Goal: Obtain resource: Download file/media

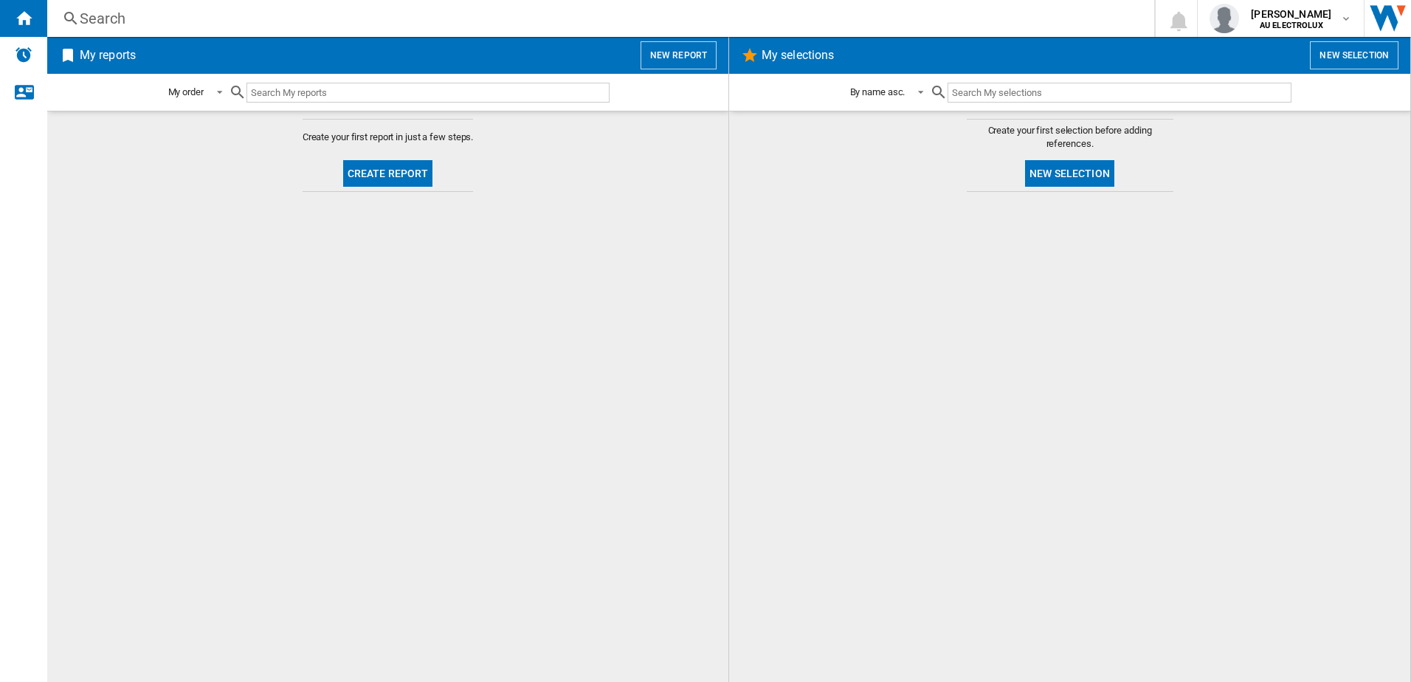
click at [367, 179] on button "Create report" at bounding box center [388, 173] width 90 height 27
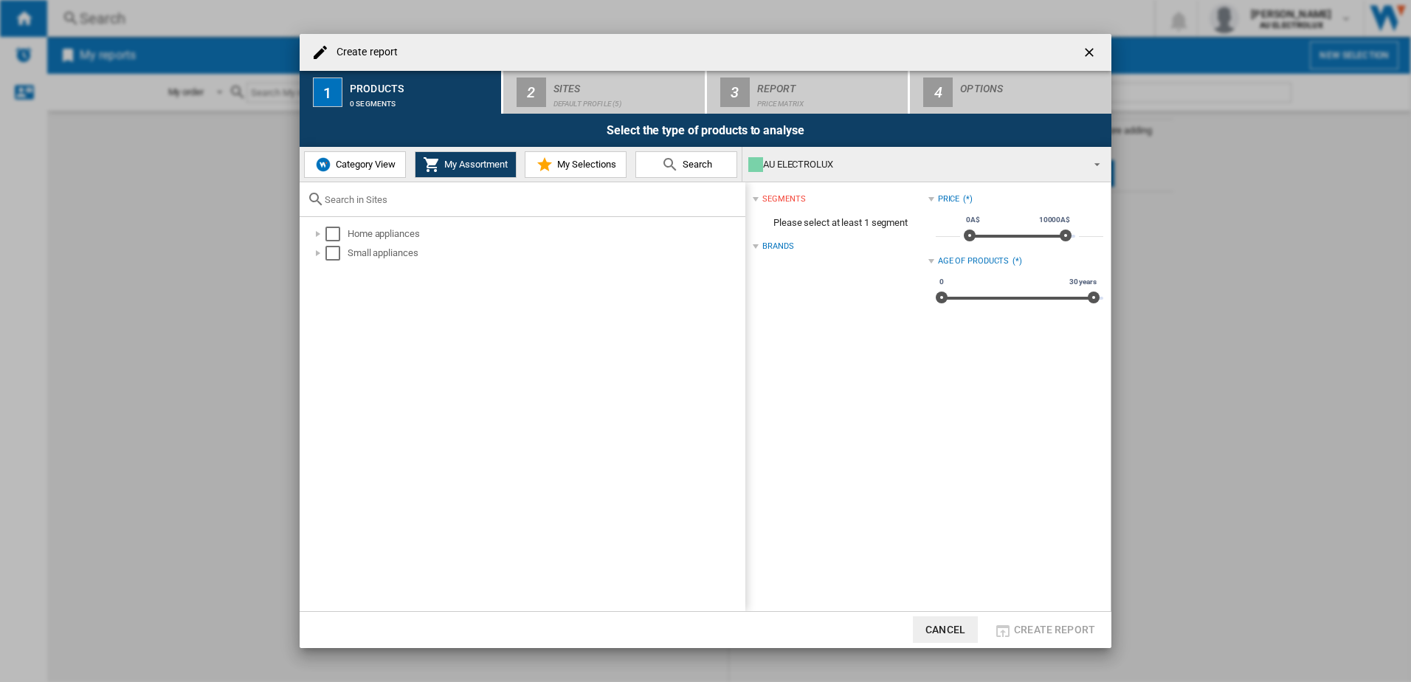
click at [351, 167] on span "Category View" at bounding box center [363, 164] width 63 height 11
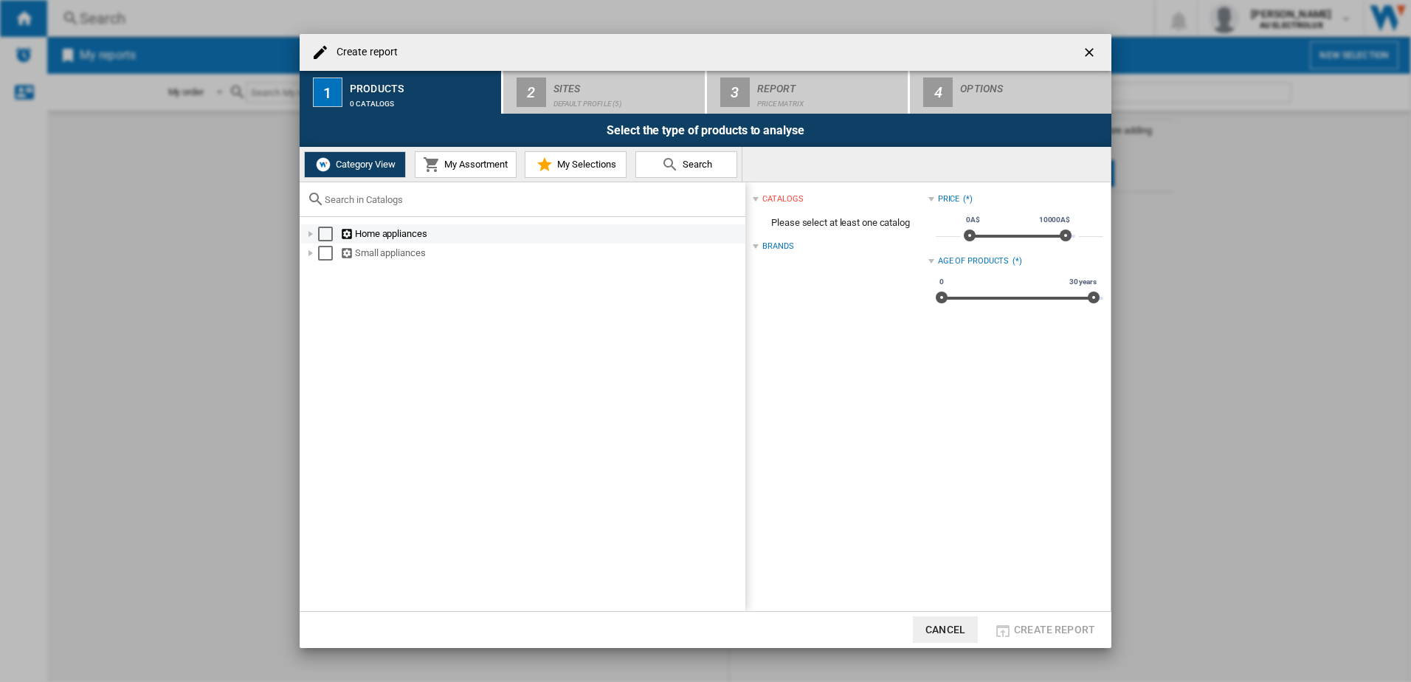
click at [322, 232] on div "Select" at bounding box center [325, 234] width 15 height 15
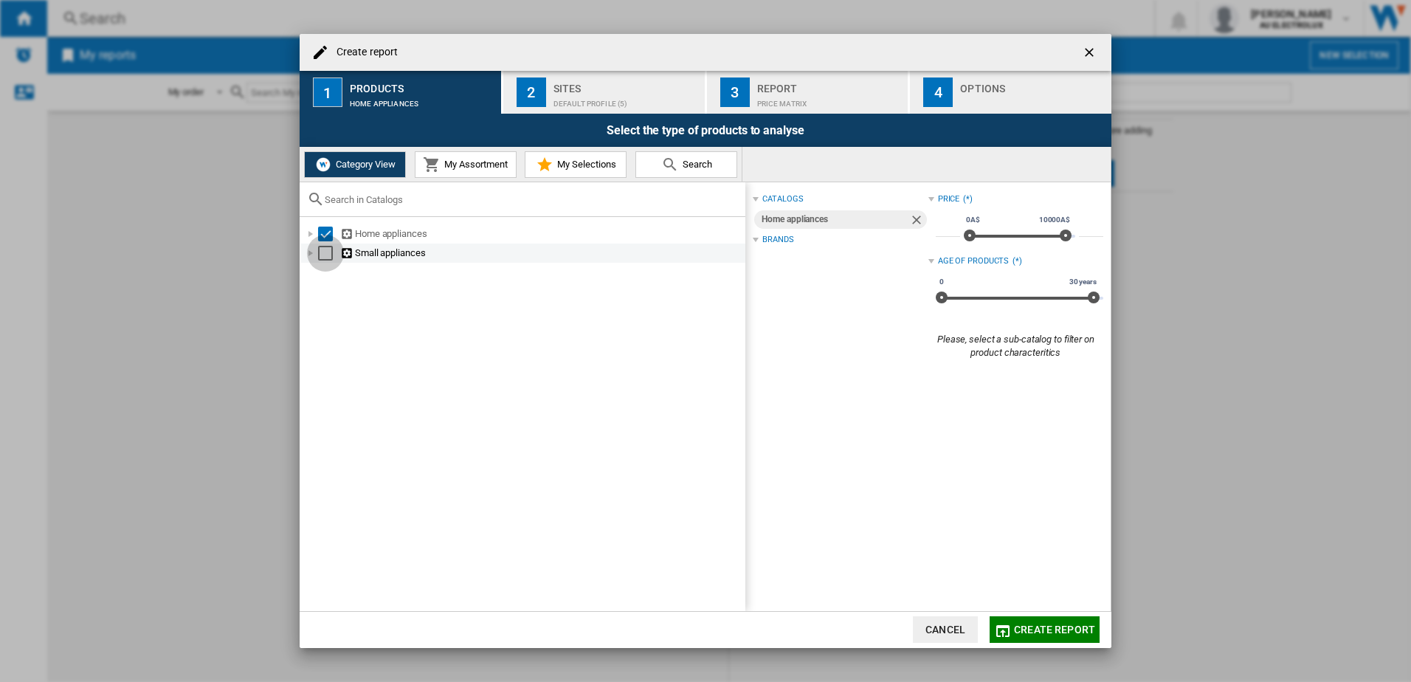
click at [324, 252] on div "Select" at bounding box center [325, 253] width 15 height 15
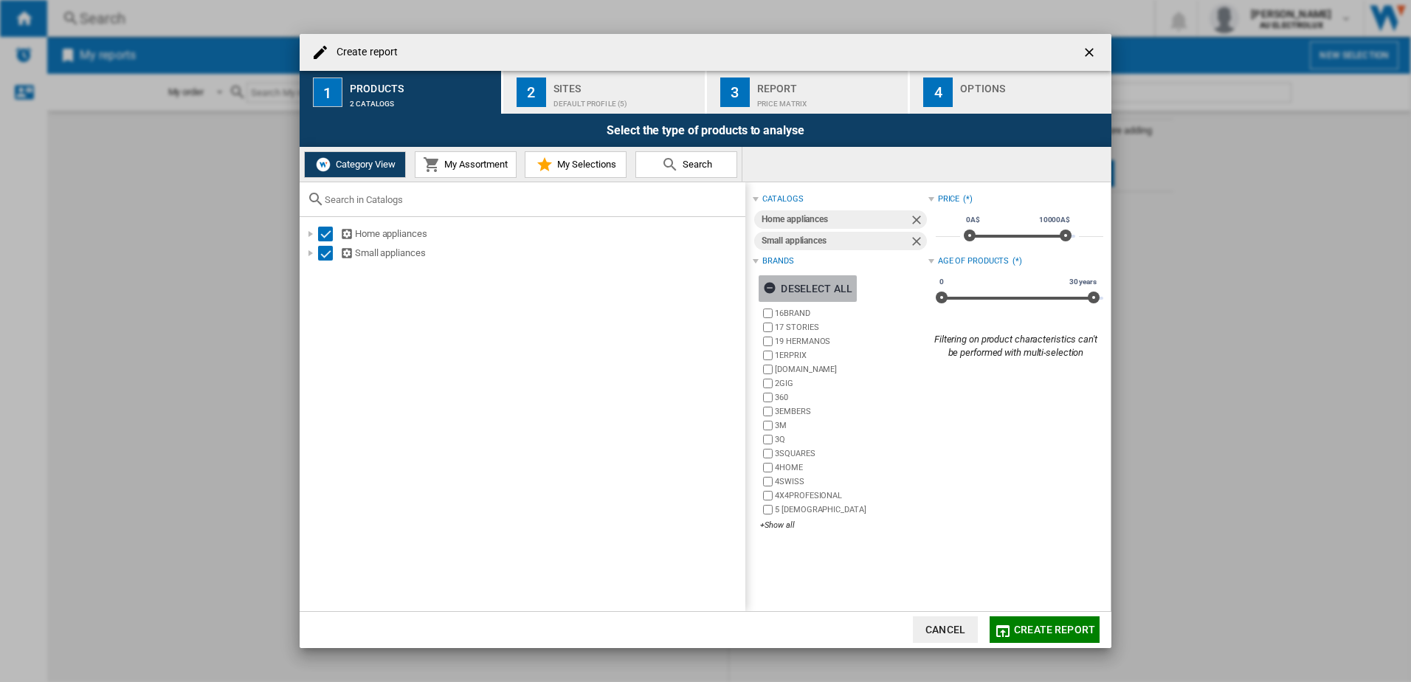
click at [769, 288] on ng-md-icon "button" at bounding box center [772, 290] width 18 height 18
click at [777, 528] on div "+Show all" at bounding box center [843, 524] width 167 height 11
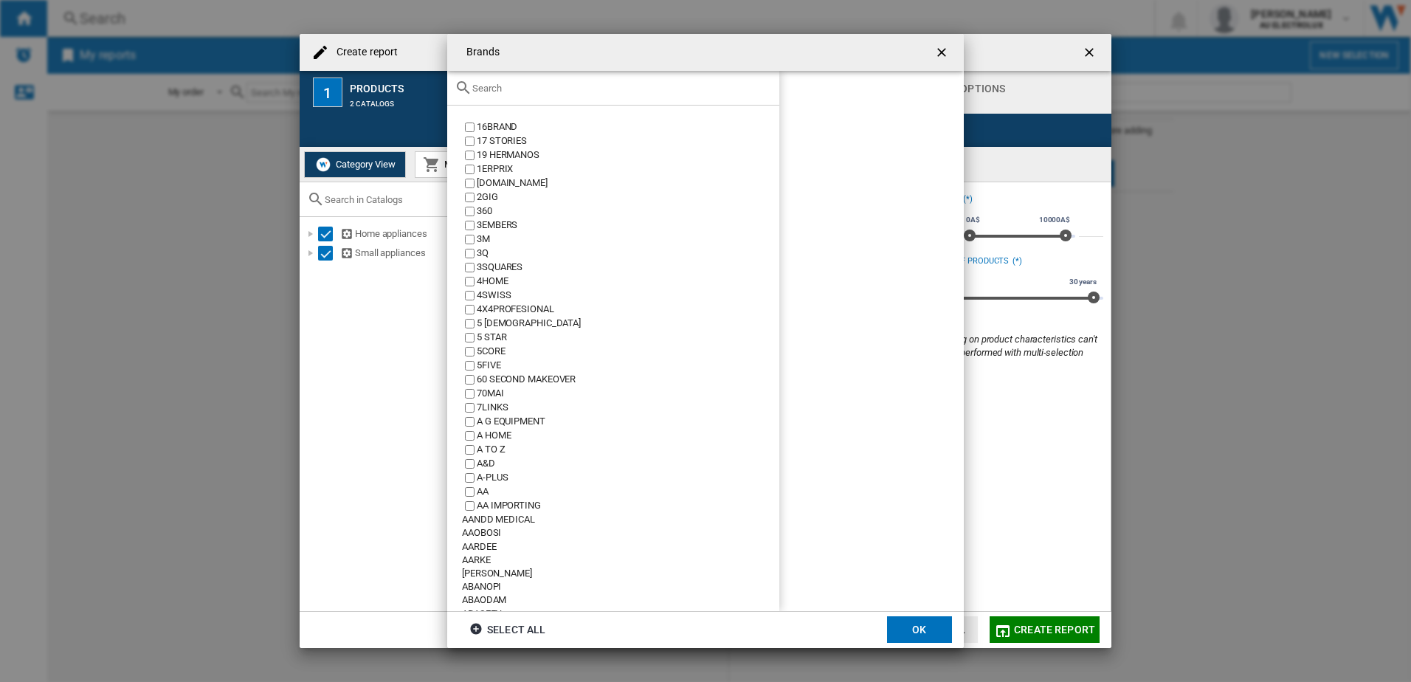
click at [532, 90] on input "text" at bounding box center [622, 88] width 300 height 11
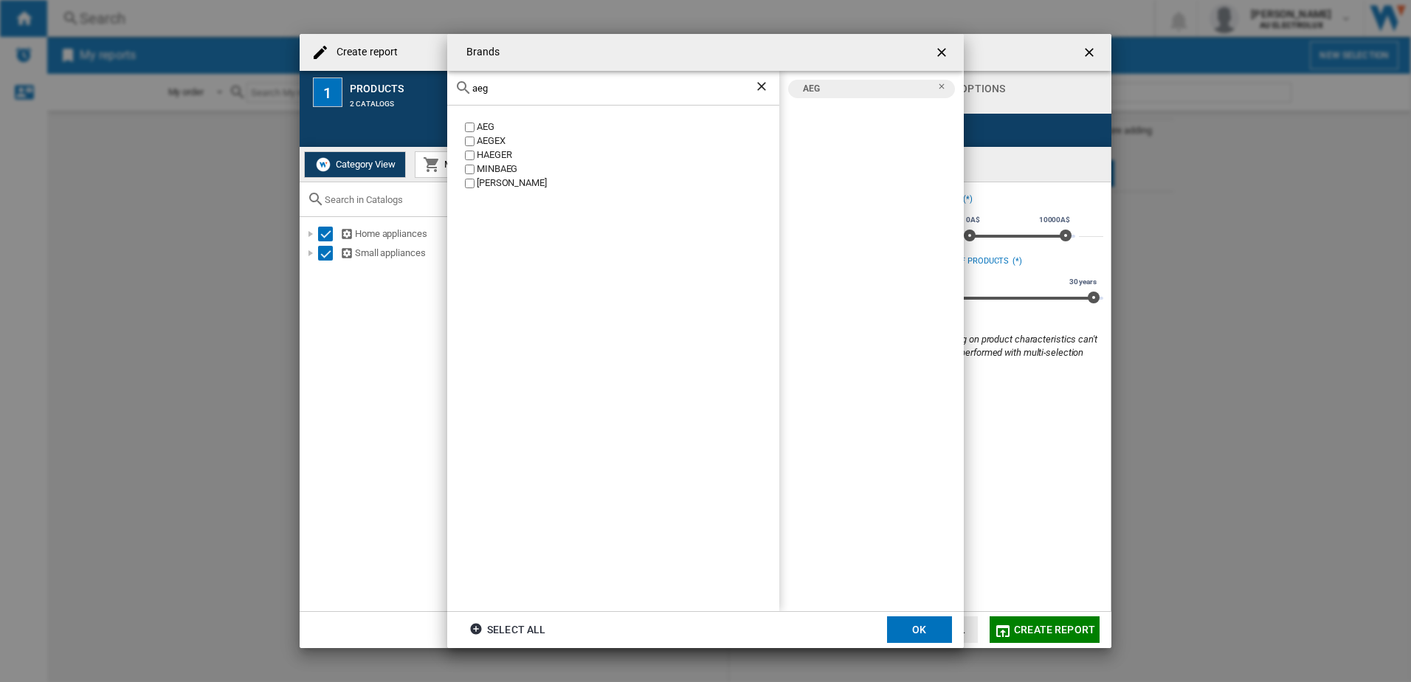
drag, startPoint x: 511, startPoint y: 85, endPoint x: 314, endPoint y: 89, distance: 197.8
click at [314, 89] on div "Brands aeg AEG AEGEX [PERSON_NAME] [GEOGRAPHIC_DATA] [PERSON_NAME] AEG Select a…" at bounding box center [705, 341] width 1411 height 682
drag, startPoint x: 531, startPoint y: 87, endPoint x: 218, endPoint y: 82, distance: 313.6
click at [218, 82] on div "Brands electrol ELECTROLINE ELECTROLUX AEG ELECTROLUX Select all OK" at bounding box center [705, 341] width 1411 height 682
drag, startPoint x: 557, startPoint y: 90, endPoint x: 316, endPoint y: 91, distance: 241.3
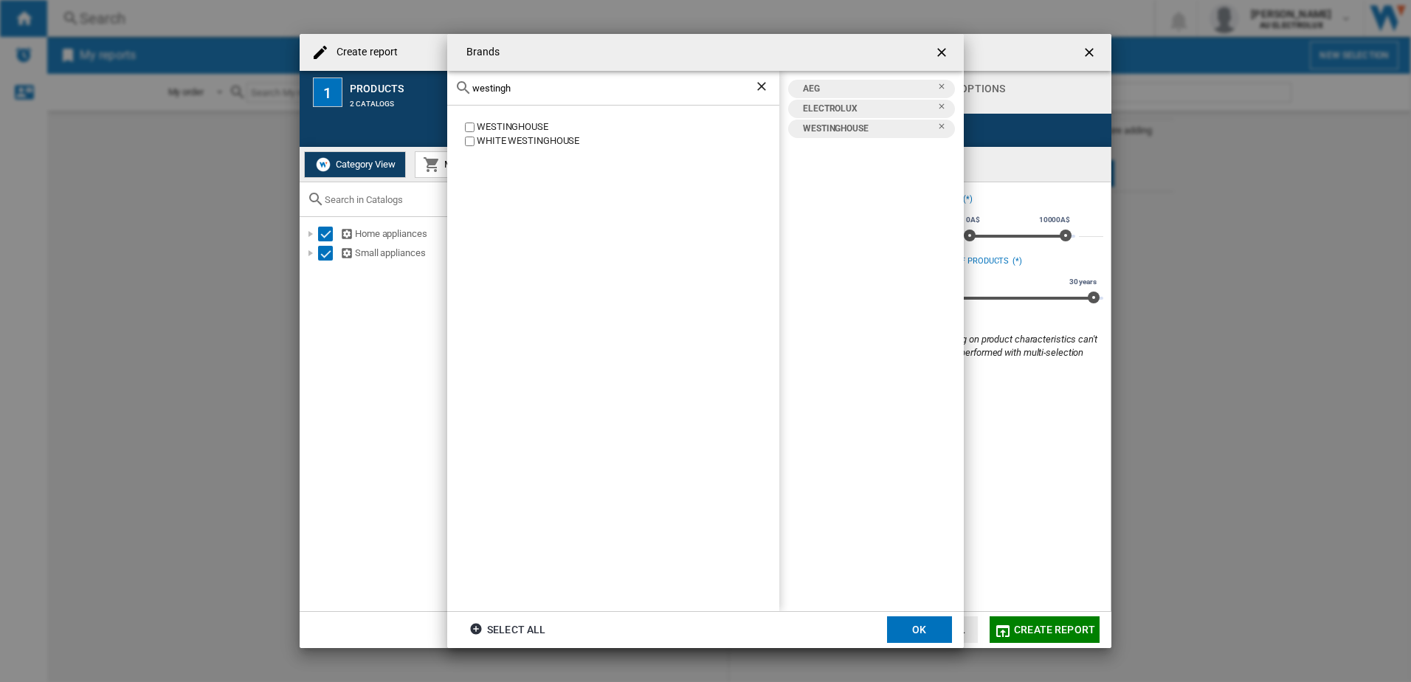
click at [316, 91] on div "Brands [GEOGRAPHIC_DATA] [GEOGRAPHIC_DATA] [GEOGRAPHIC_DATA] AEG ELECTROLUX [GE…" at bounding box center [705, 341] width 1411 height 682
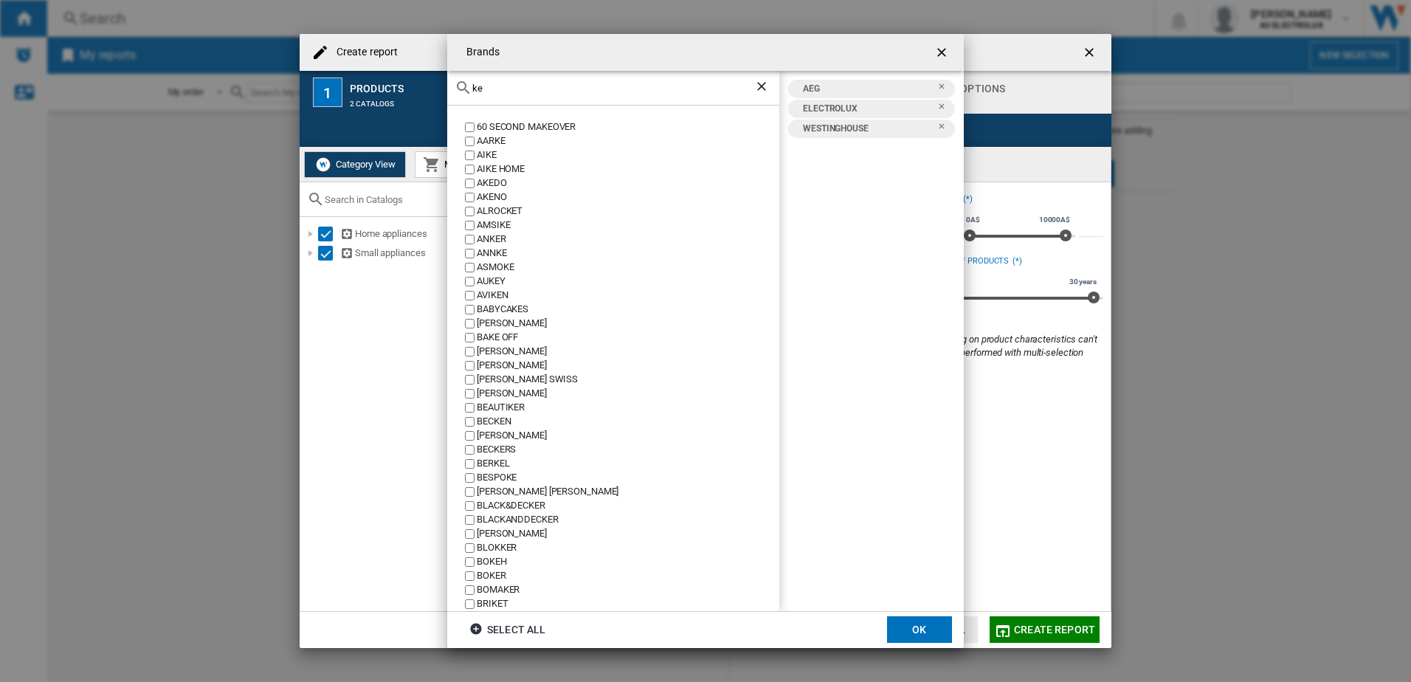
type input "k"
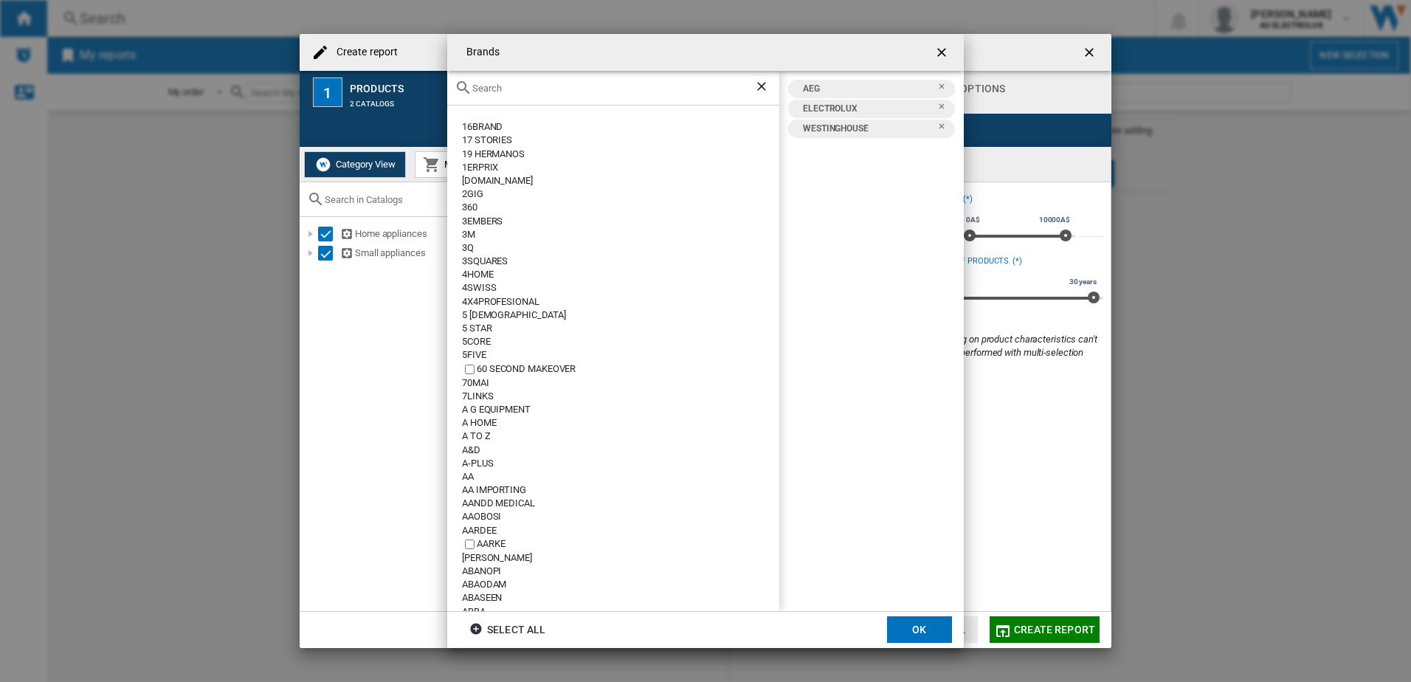
click at [356, 85] on div "Brands 16BRAND 17 STORIES 19 HERMANOS 1ERPRIX [DOMAIN_NAME] 2GIG 360 3EMBERS 3M…" at bounding box center [705, 341] width 1411 height 682
click at [483, 90] on input "text" at bounding box center [622, 88] width 300 height 11
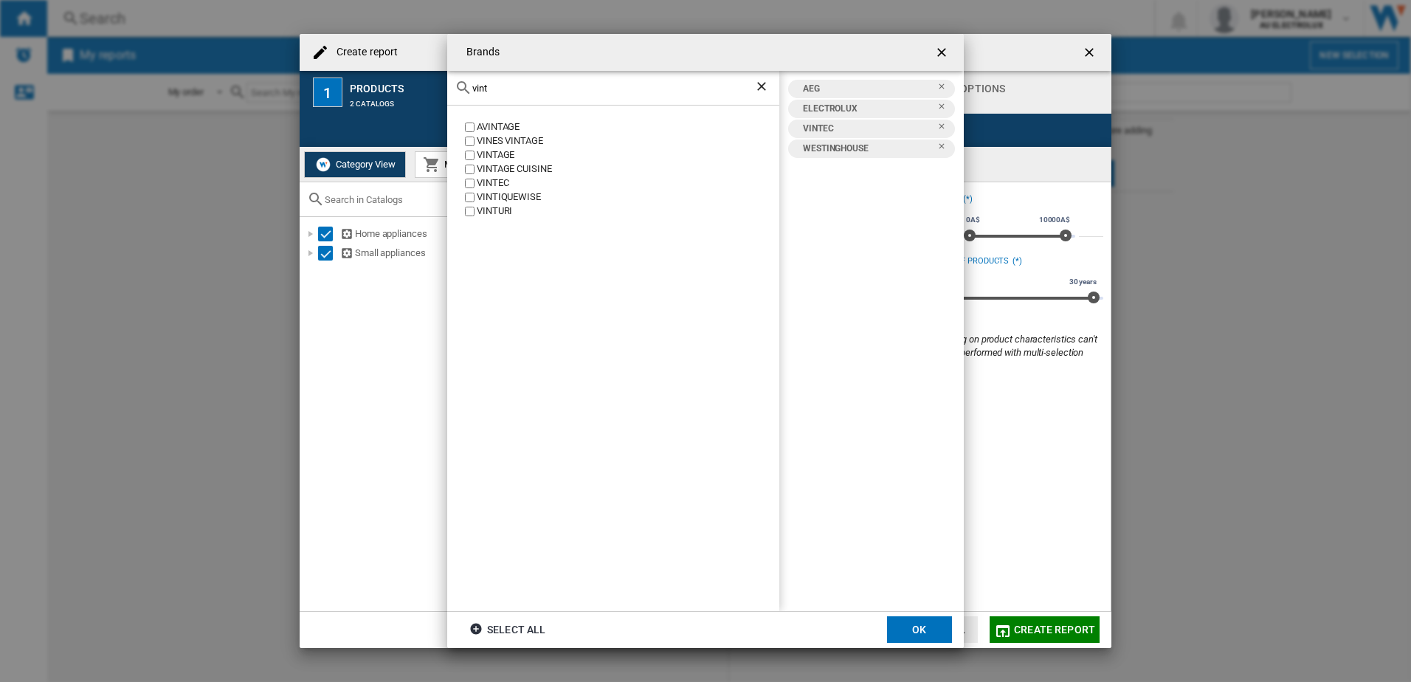
click at [492, 85] on input "vint" at bounding box center [613, 88] width 282 height 11
drag, startPoint x: 502, startPoint y: 91, endPoint x: 421, endPoint y: 96, distance: 82.1
click at [429, 87] on div "Brands vint AVINTAGE VINES VINTAGE VINTAGE VINTAGE CUISINE VINTEC VINTIQUEWISE …" at bounding box center [705, 341] width 1411 height 682
type input "beefe"
click at [913, 632] on button "OK" at bounding box center [919, 629] width 65 height 27
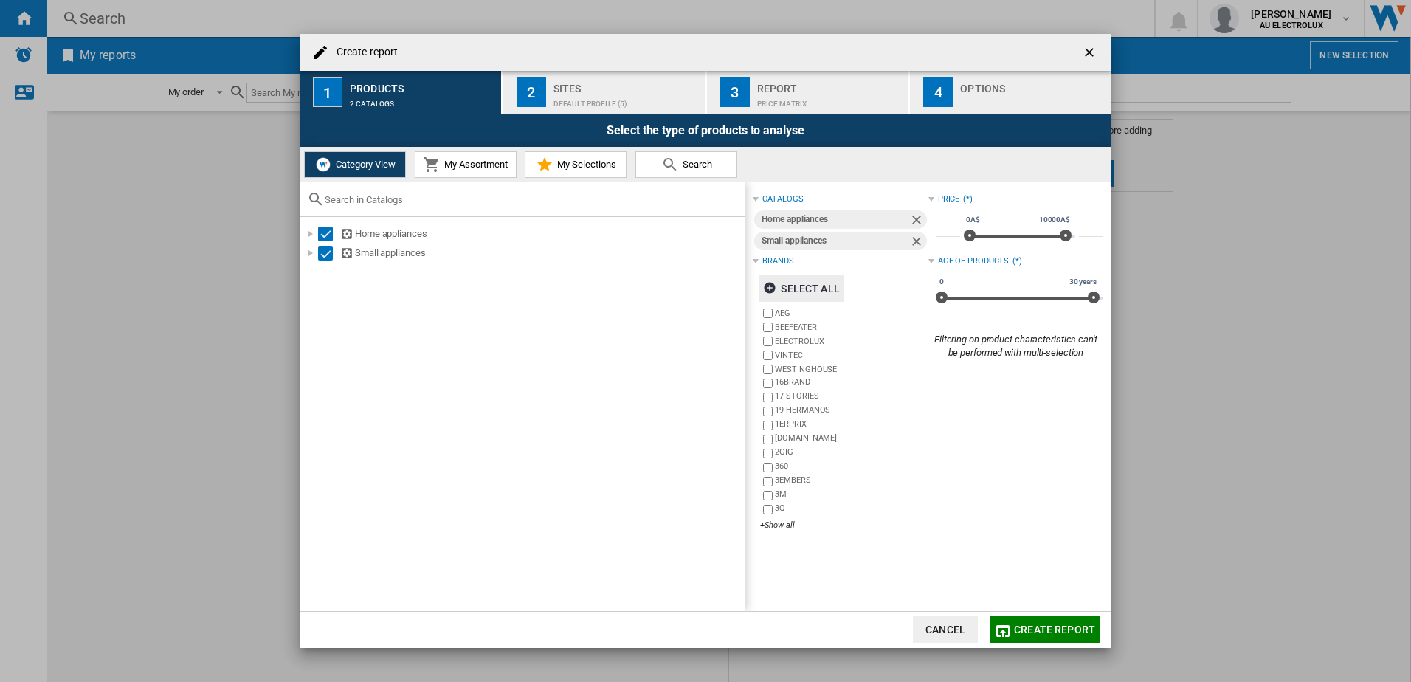
click at [576, 89] on div "Sites" at bounding box center [625, 84] width 145 height 15
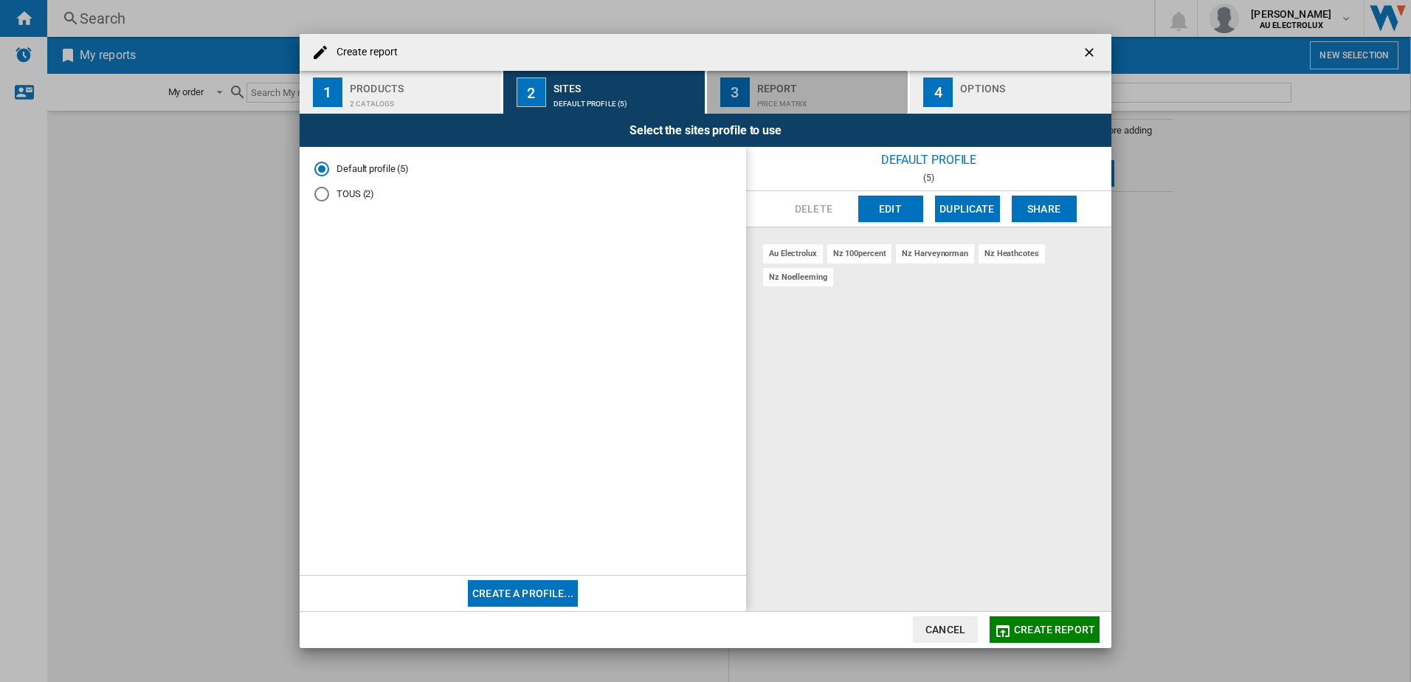
click at [782, 86] on div "Report" at bounding box center [829, 84] width 145 height 15
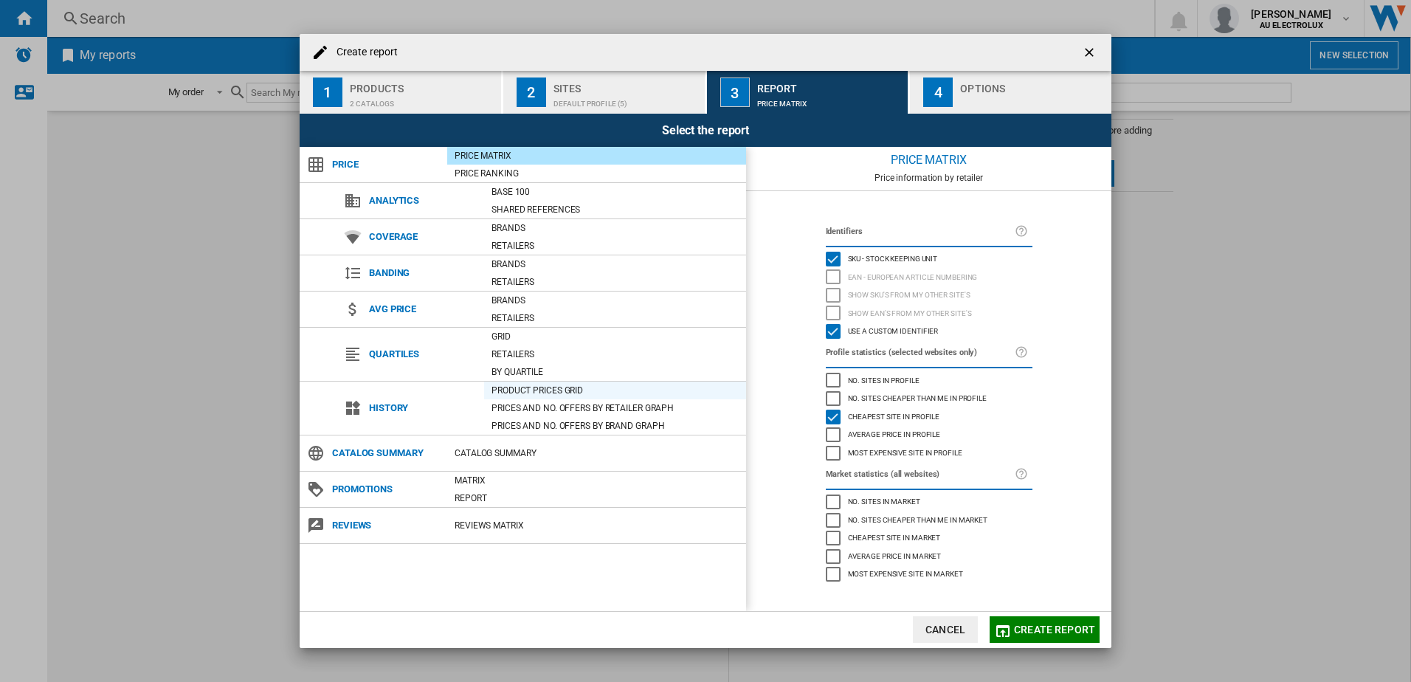
click at [516, 392] on div "Product prices grid" at bounding box center [615, 390] width 262 height 15
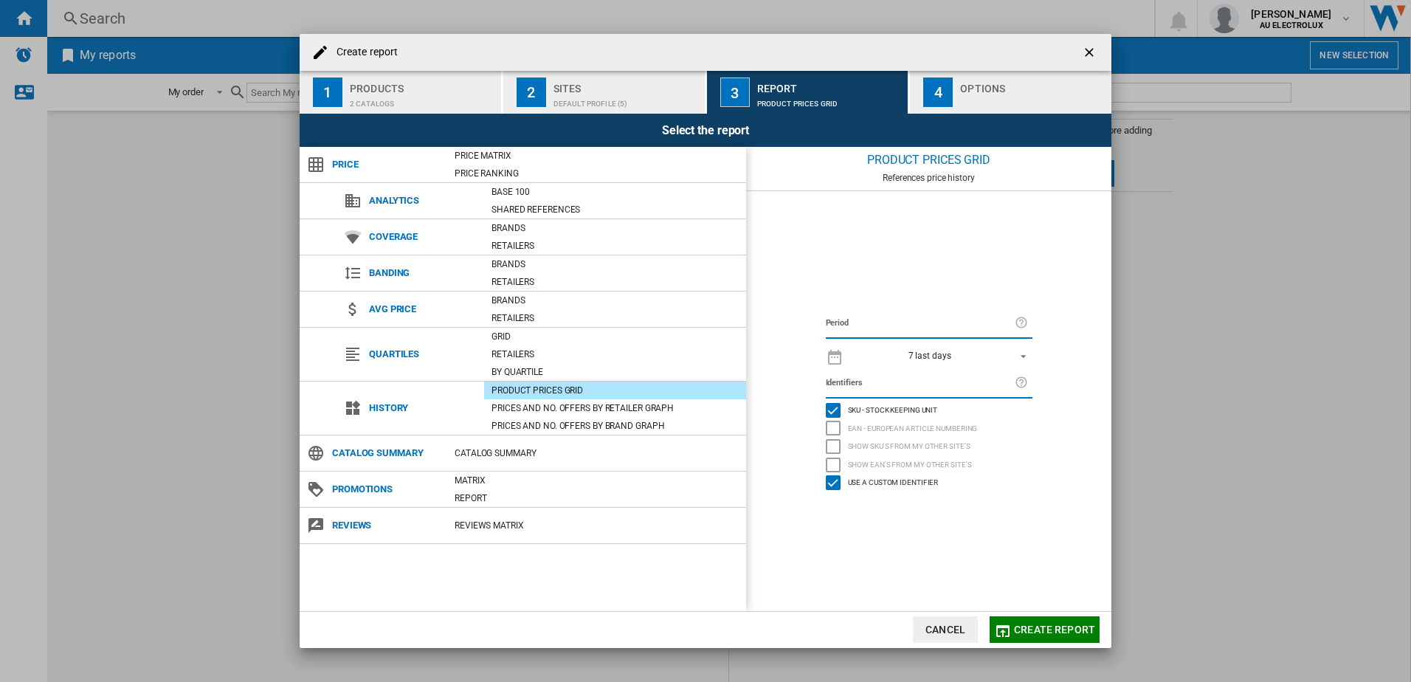
click at [1035, 634] on span "Create report" at bounding box center [1054, 629] width 81 height 12
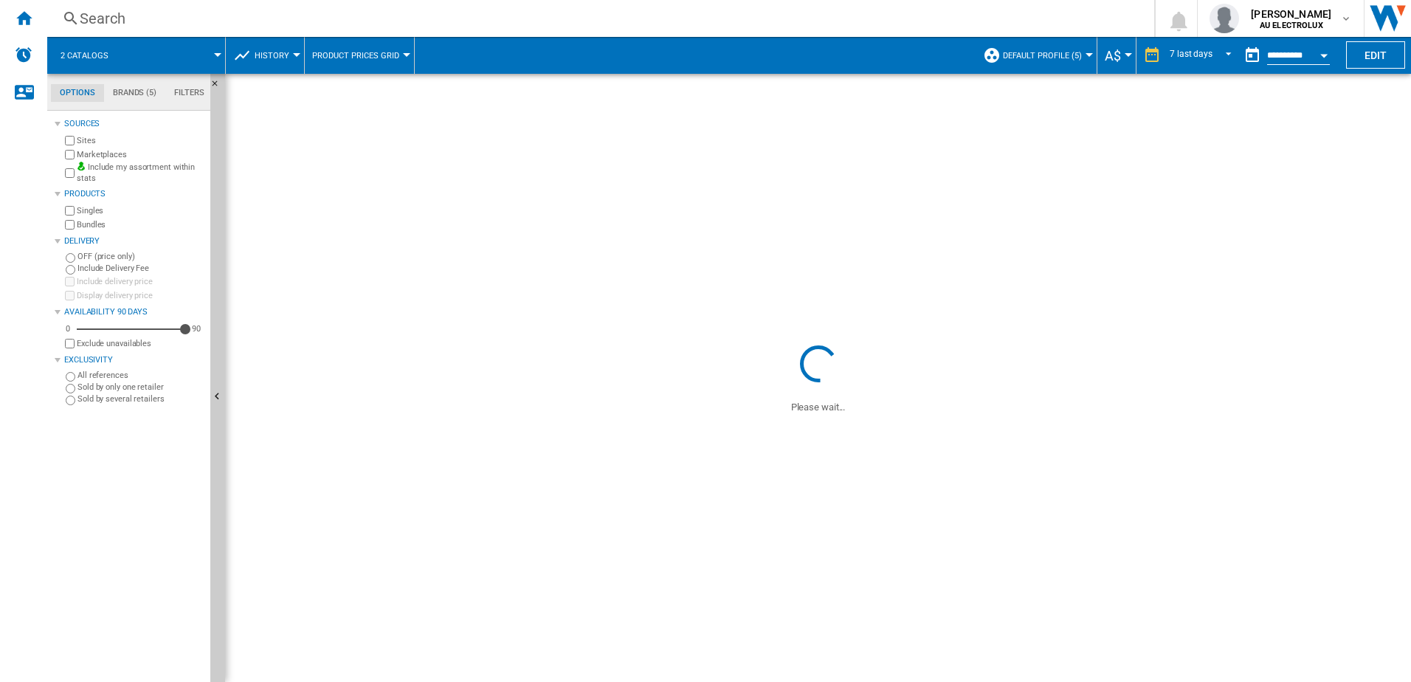
click at [1324, 52] on button "Open calendar" at bounding box center [1323, 53] width 27 height 27
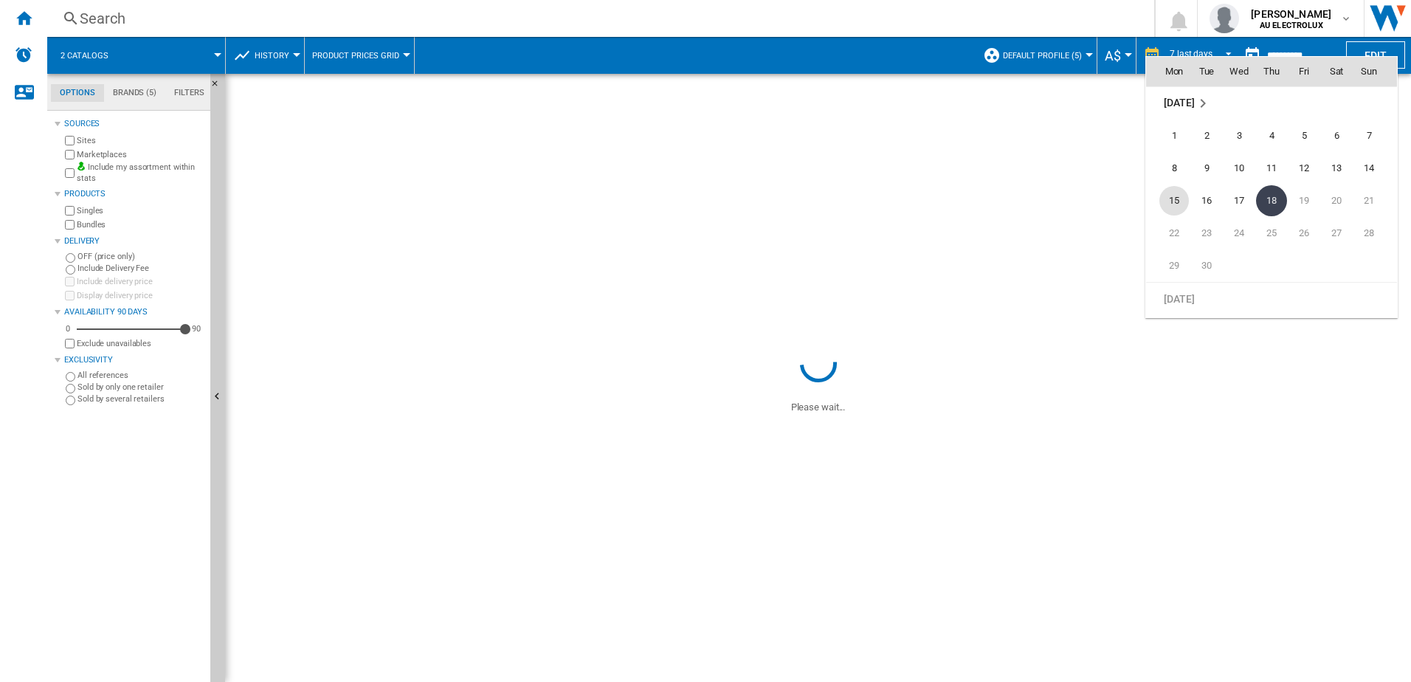
click at [1173, 200] on span "15" at bounding box center [1174, 201] width 30 height 30
type input "**********"
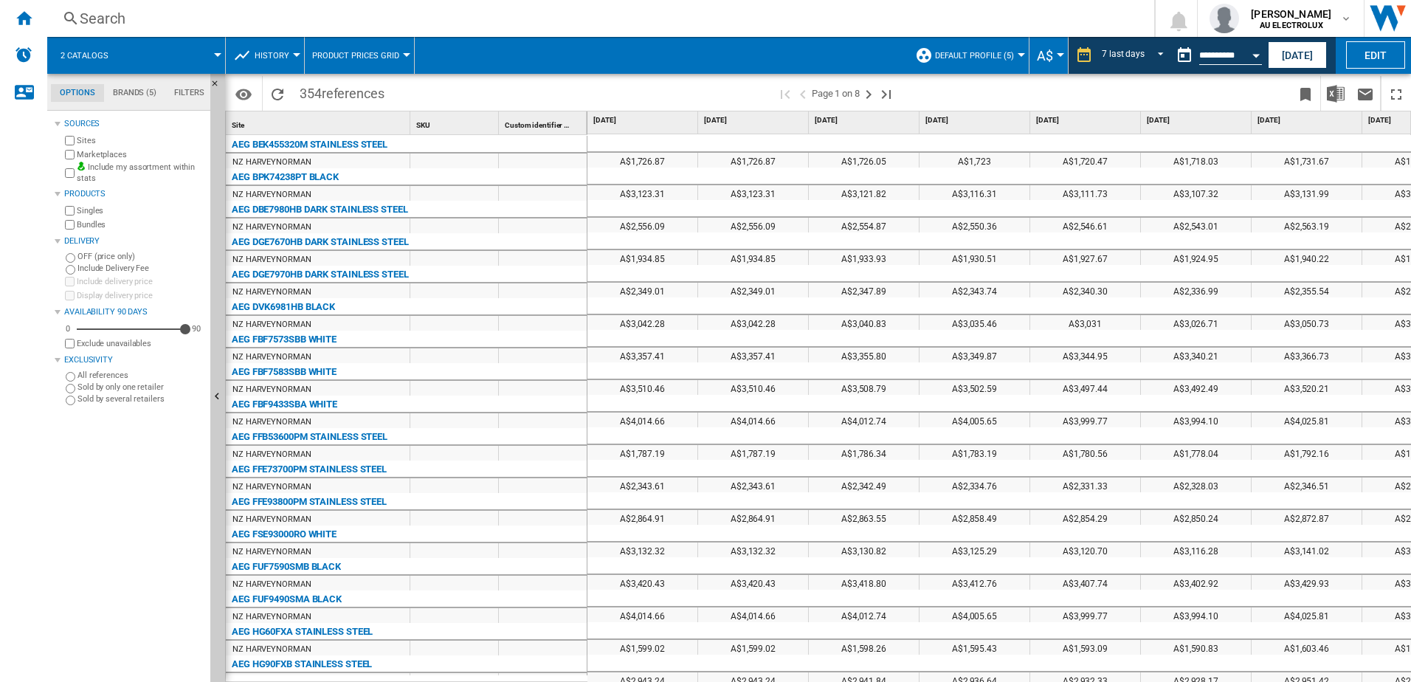
click at [1050, 55] on span "A$" at bounding box center [1045, 55] width 16 height 15
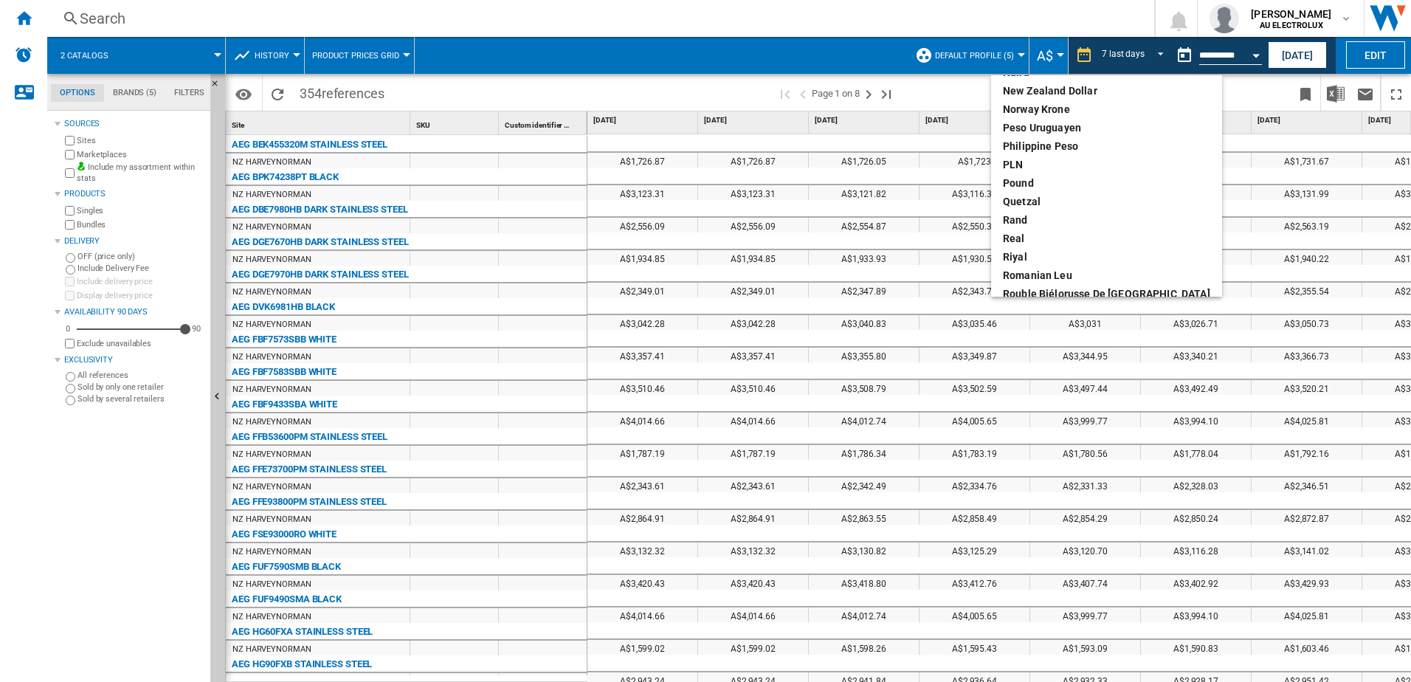
scroll to position [443, 0]
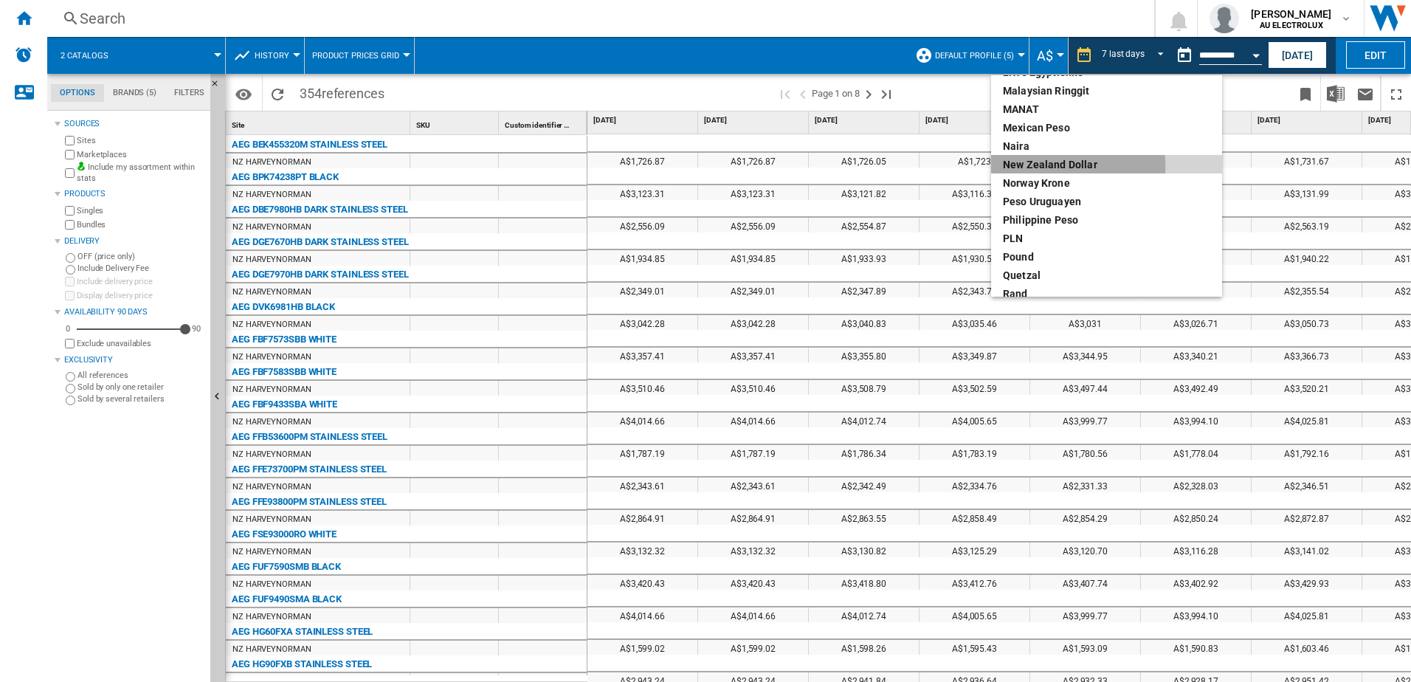
click at [1044, 167] on div "New Zealand dollar" at bounding box center [1106, 164] width 207 height 15
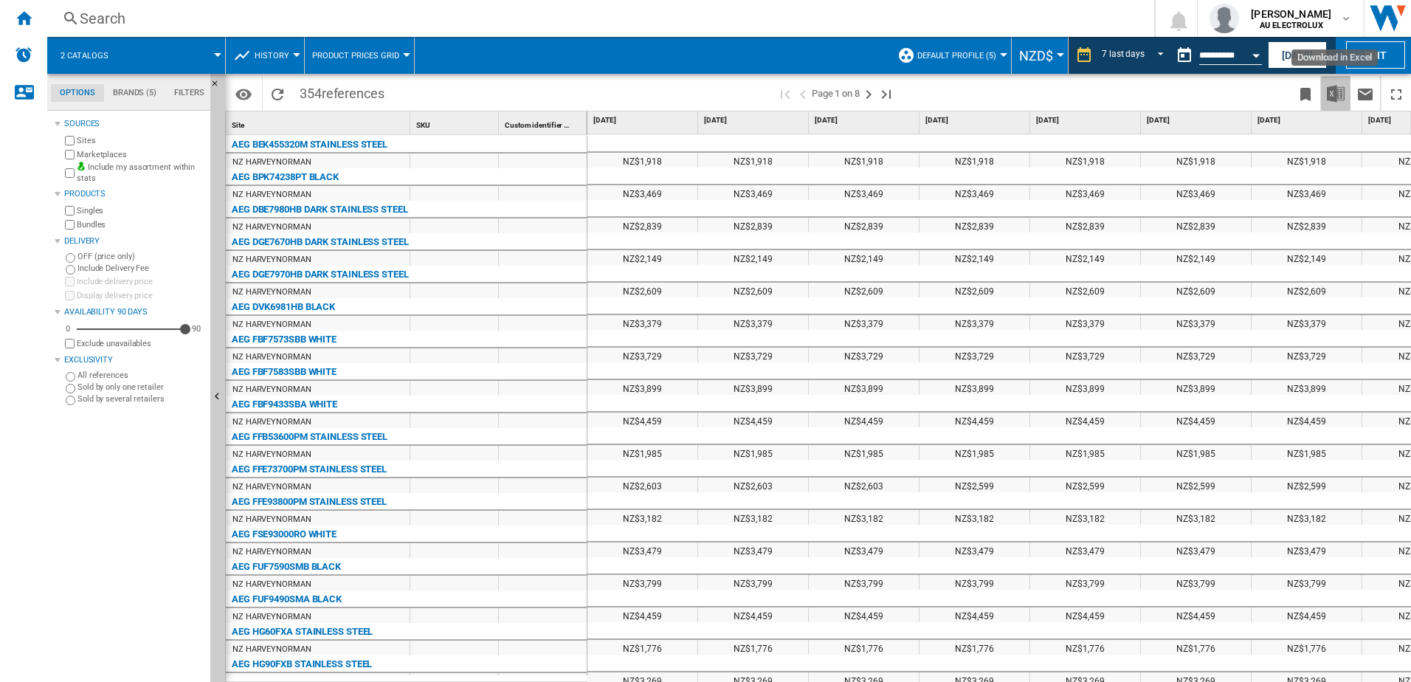
click at [1336, 92] on img "Download in Excel" at bounding box center [1336, 94] width 18 height 18
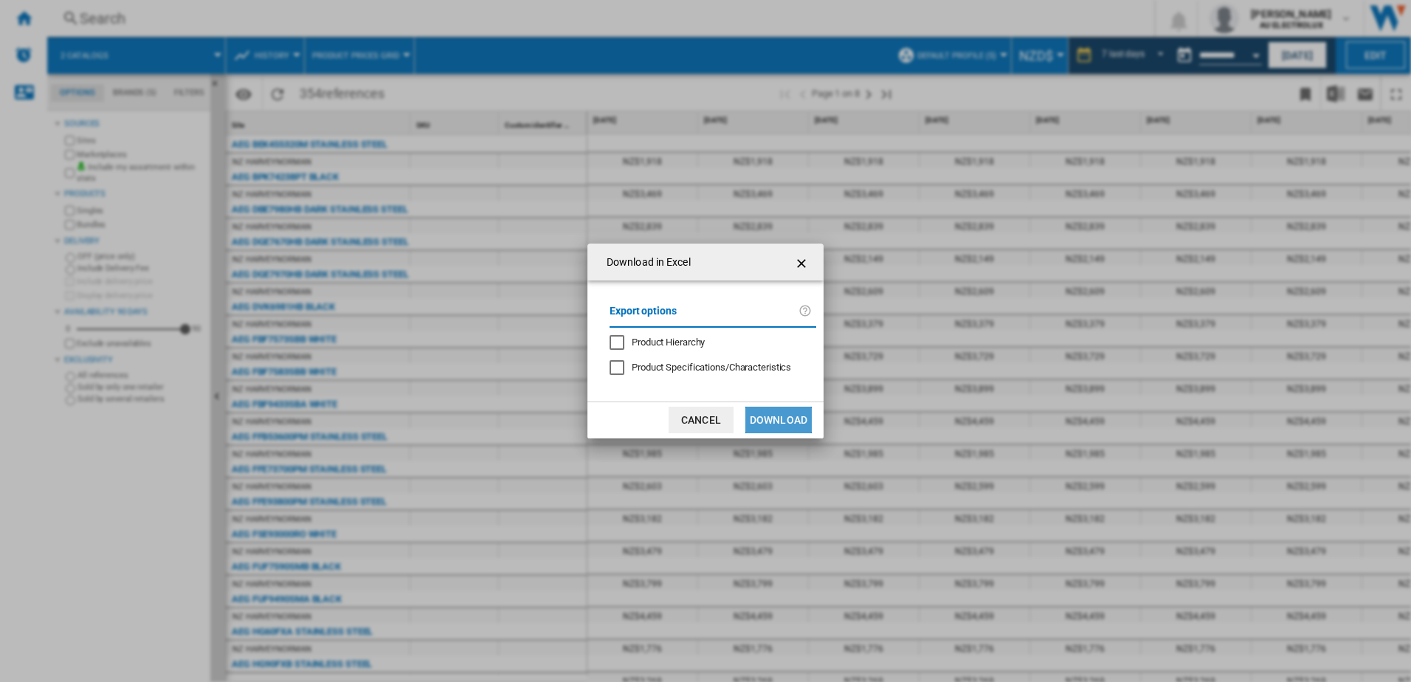
click at [754, 416] on button "Download" at bounding box center [778, 420] width 66 height 27
